Goal: Transaction & Acquisition: Purchase product/service

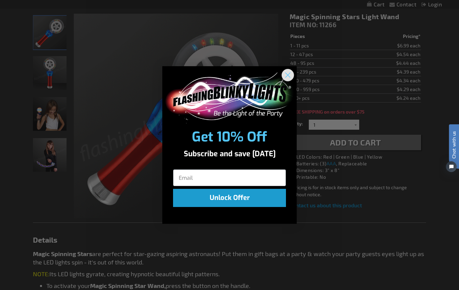
click at [285, 69] on icon "Close dialog" at bounding box center [288, 75] width 12 height 12
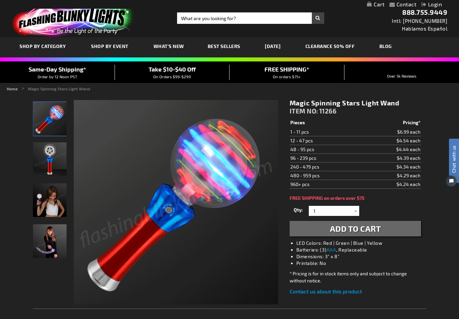
click at [49, 202] on img "Girl displaying Spinning LED Light Up Star Wand" at bounding box center [50, 200] width 34 height 34
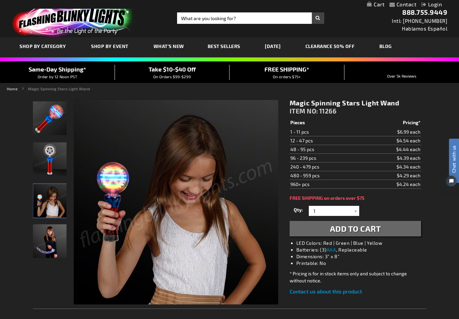
click at [47, 244] on img "Girl displaying Spinning LED Light Up Star Wand" at bounding box center [50, 241] width 34 height 34
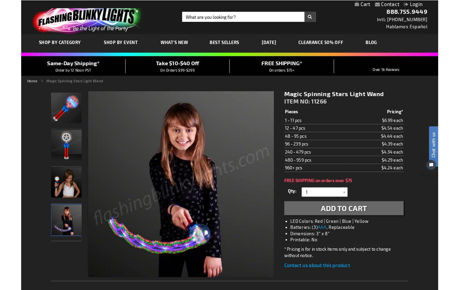
scroll to position [29, 0]
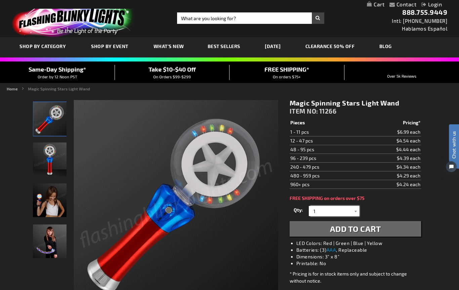
click at [351, 207] on input "1" at bounding box center [334, 211] width 49 height 10
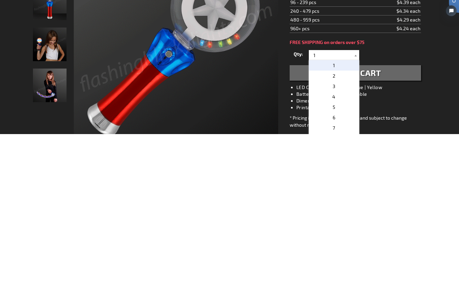
click at [336, 226] on p "2" at bounding box center [334, 231] width 50 height 10
type input "2"
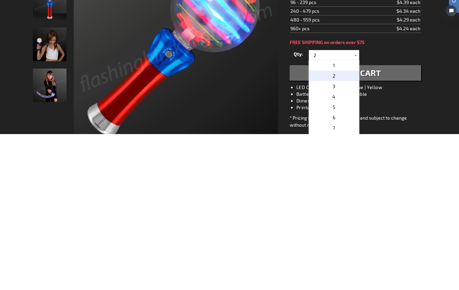
scroll to position [156, 0]
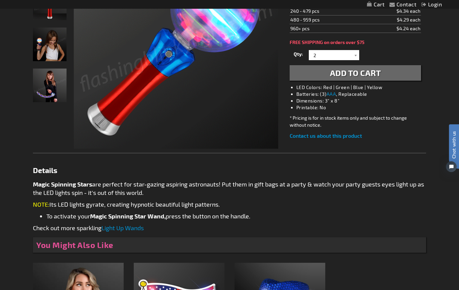
click at [366, 77] on span "Add to Cart" at bounding box center [355, 73] width 51 height 10
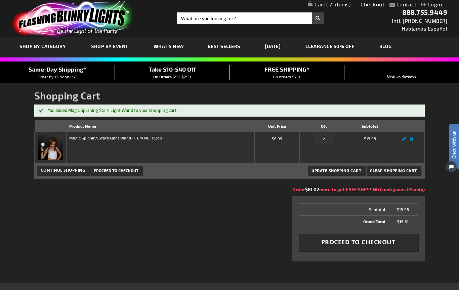
click at [337, 3] on span "2" at bounding box center [338, 4] width 24 height 6
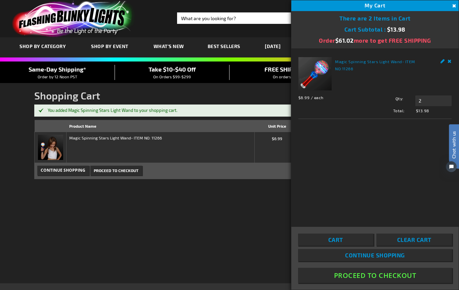
click at [363, 281] on button "Proceed To Checkout" at bounding box center [375, 275] width 154 height 15
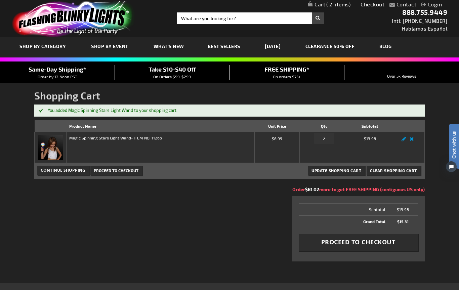
click at [370, 274] on div "Contact Compare Products Checkout Login Skip to Content My Cart 2 2 items My Ca…" at bounding box center [229, 223] width 459 height 446
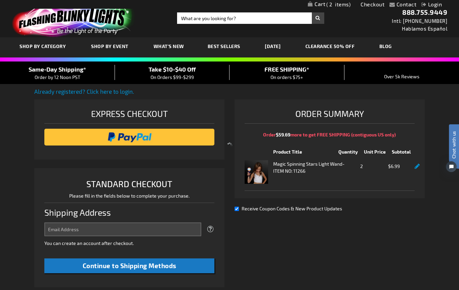
select select "US"
